Goal: Navigation & Orientation: Go to known website

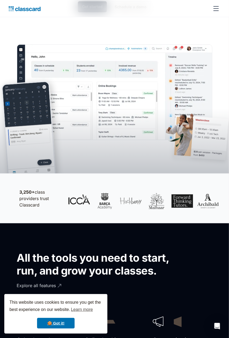
scroll to position [215, 0]
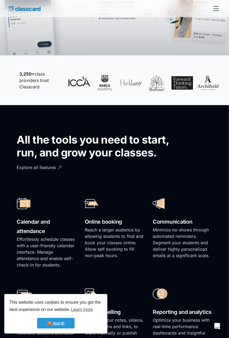
click at [58, 329] on link "🍪 Got it!" at bounding box center [56, 323] width 38 height 11
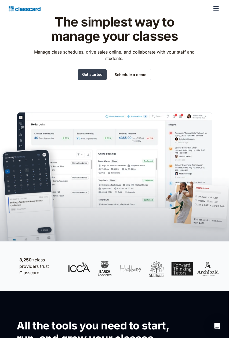
scroll to position [0, 0]
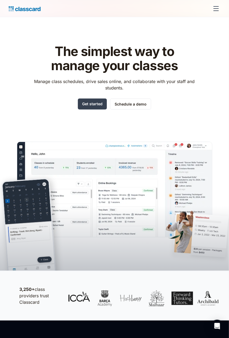
click at [218, 12] on div "menu" at bounding box center [215, 8] width 13 height 13
